Goal: Task Accomplishment & Management: Use online tool/utility

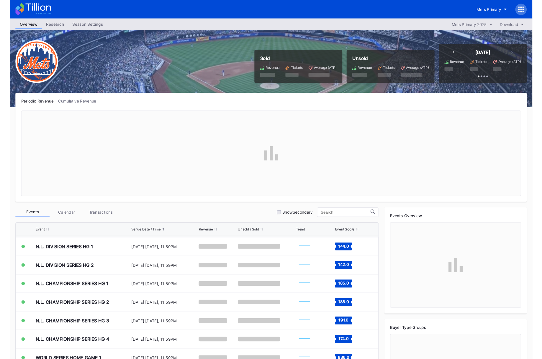
scroll to position [1533, 0]
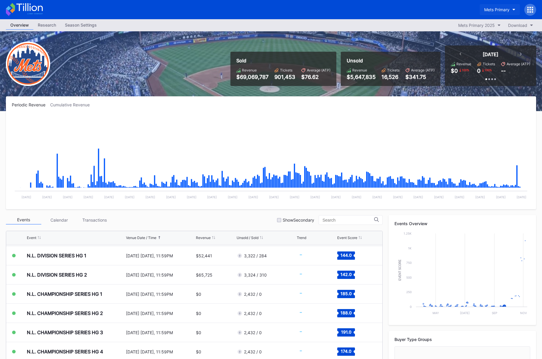
click at [498, 11] on div "Mets Primary" at bounding box center [496, 9] width 25 height 5
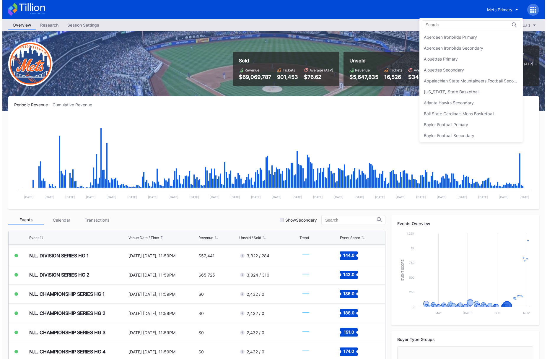
scroll to position [917, 0]
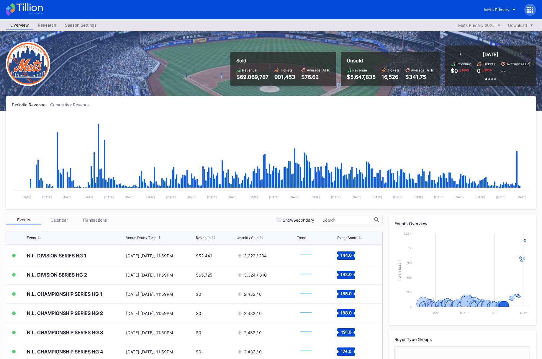
click at [531, 9] on icon at bounding box center [530, 10] width 6 height 6
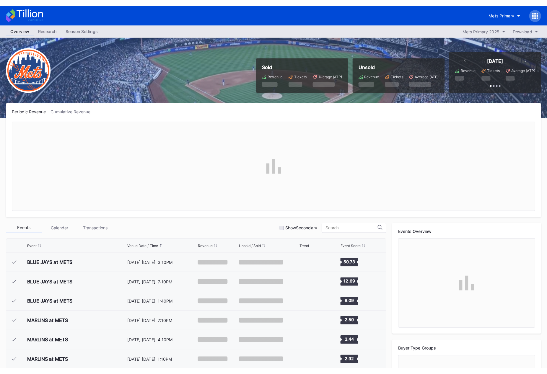
scroll to position [1533, 0]
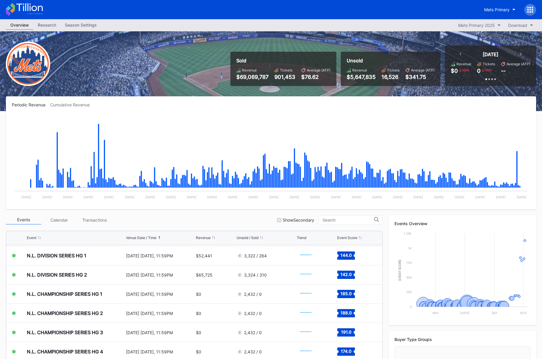
click at [532, 11] on icon at bounding box center [530, 10] width 6 height 6
